Goal: Task Accomplishment & Management: Manage account settings

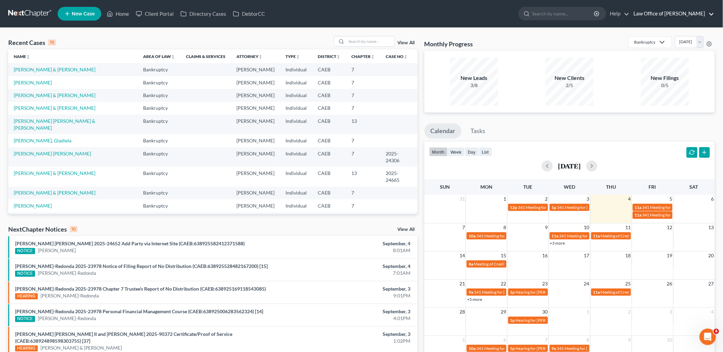
click at [711, 12] on link "Law Office of Flor A. Tataje" at bounding box center [672, 14] width 84 height 12
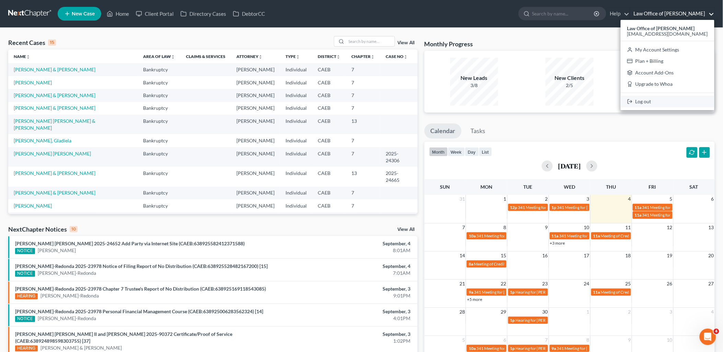
click at [664, 105] on link "Log out" at bounding box center [667, 102] width 94 height 12
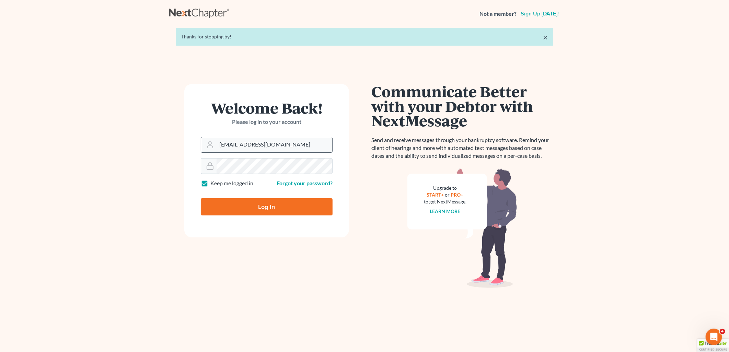
click at [271, 151] on input "[EMAIL_ADDRESS][DOMAIN_NAME]" at bounding box center [274, 144] width 116 height 15
type input "[PERSON_NAME][EMAIL_ADDRESS][DOMAIN_NAME]"
click at [248, 213] on input "Log In" at bounding box center [267, 206] width 132 height 17
type input "Thinking..."
